Goal: Find specific page/section: Find specific page/section

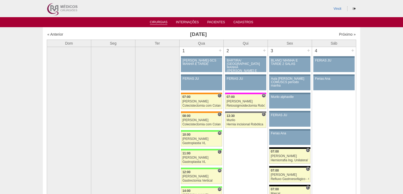
click at [163, 23] on link "Cirurgias" at bounding box center [159, 22] width 18 height 4
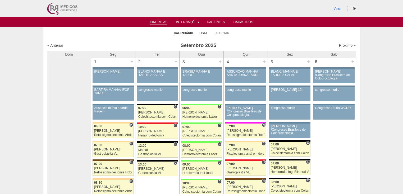
click at [202, 32] on link "Lista" at bounding box center [203, 33] width 8 height 4
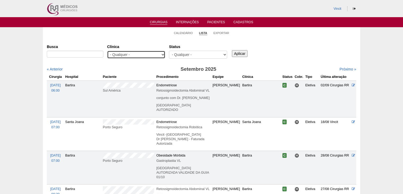
click at [161, 53] on select "- Qualquer - 6R Alphaville Assunção Bartira Brasil Christovão da Gama Cruz Azul…" at bounding box center [136, 55] width 58 height 8
select select "23"
click at [107, 51] on select "- Qualquer - 6R Alphaville Assunção Bartira Brasil Christovão da Gama Cruz Azul…" at bounding box center [136, 55] width 58 height 8
click at [237, 54] on input "Aplicar" at bounding box center [240, 53] width 16 height 7
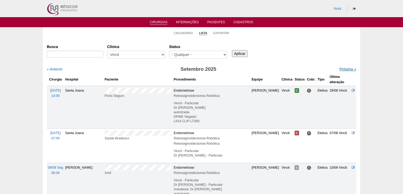
click at [343, 70] on link "Próximo »" at bounding box center [348, 69] width 17 height 4
